Goal: Information Seeking & Learning: Find specific page/section

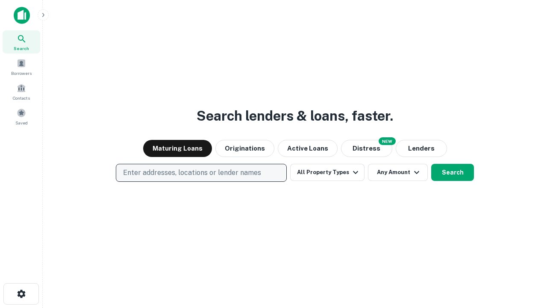
click at [201, 173] on p "Enter addresses, locations or lender names" at bounding box center [192, 173] width 138 height 10
type input "**********"
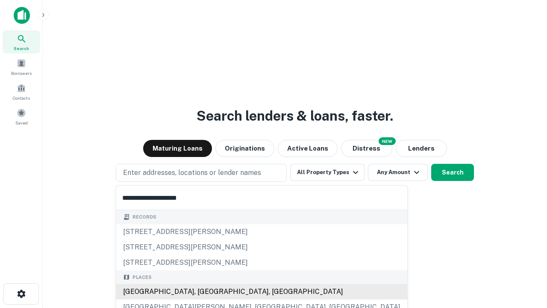
click at [204, 292] on div "[GEOGRAPHIC_DATA], [GEOGRAPHIC_DATA], [GEOGRAPHIC_DATA]" at bounding box center [261, 291] width 291 height 15
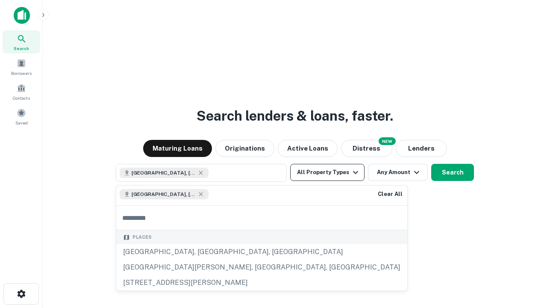
click at [328, 172] on button "All Property Types" at bounding box center [327, 172] width 74 height 17
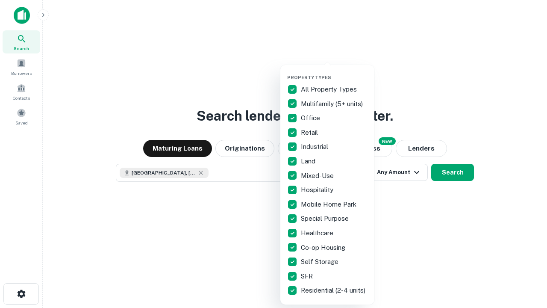
click at [334, 72] on button "button" at bounding box center [334, 72] width 94 height 0
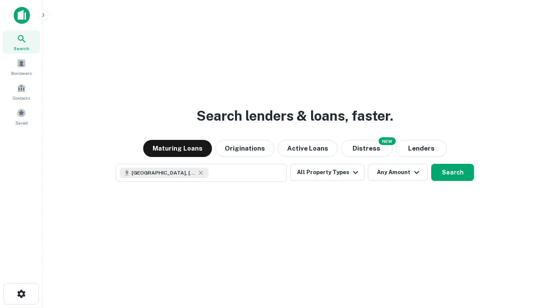
scroll to position [14, 0]
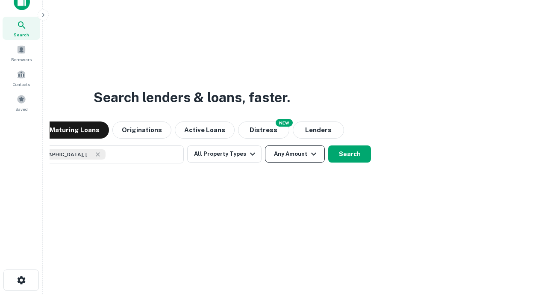
click at [265, 145] on button "Any Amount" at bounding box center [295, 153] width 60 height 17
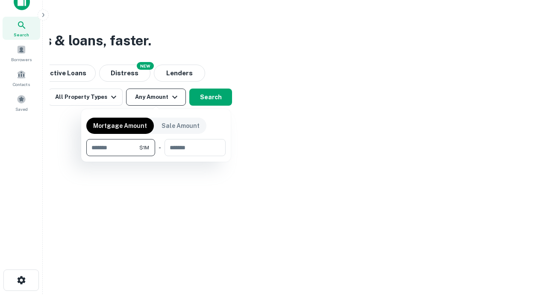
type input "*******"
click at [156, 156] on button "button" at bounding box center [155, 156] width 139 height 0
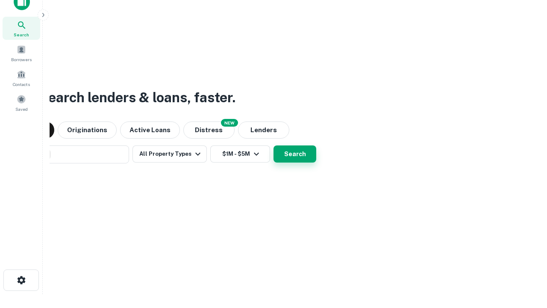
click at [274, 145] on button "Search" at bounding box center [295, 153] width 43 height 17
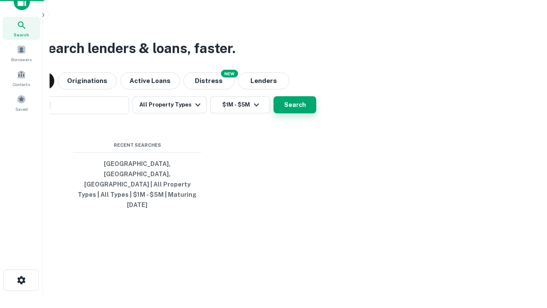
scroll to position [23, 242]
